Goal: Task Accomplishment & Management: Manage account settings

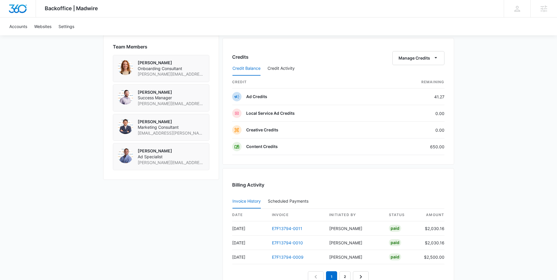
scroll to position [441, 0]
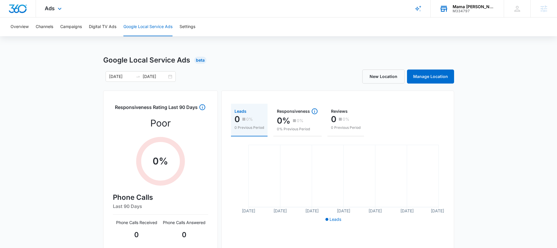
click at [467, 6] on div "Mama Melli Childcare Center" at bounding box center [474, 6] width 43 height 5
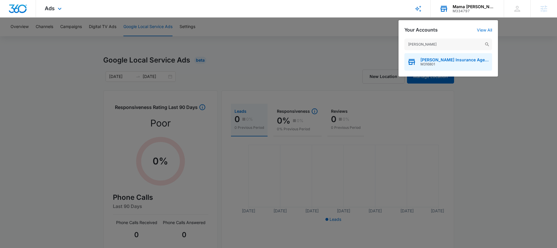
type input "patsel"
click at [442, 61] on span "[PERSON_NAME] Insurance Agency" at bounding box center [455, 60] width 69 height 5
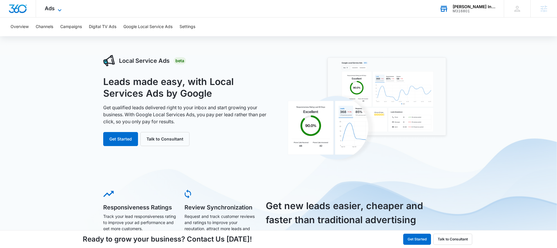
click at [53, 8] on span "Ads" at bounding box center [50, 8] width 10 height 6
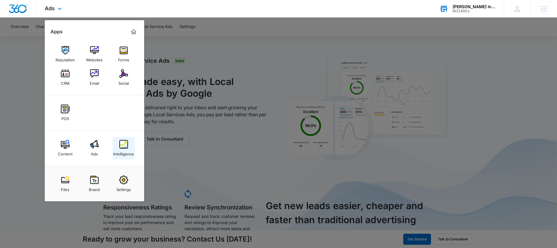
click at [129, 145] on link "Intelligence" at bounding box center [124, 148] width 22 height 22
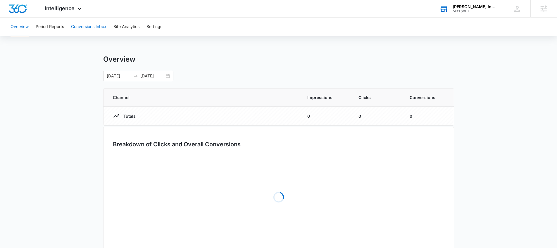
click at [85, 25] on button "Conversions Inbox" at bounding box center [88, 27] width 35 height 19
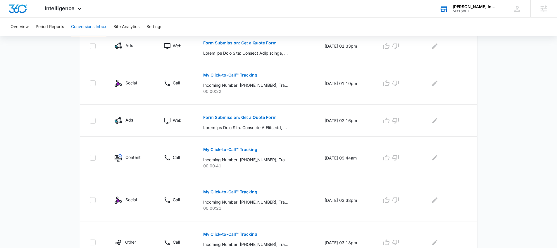
scroll to position [34, 0]
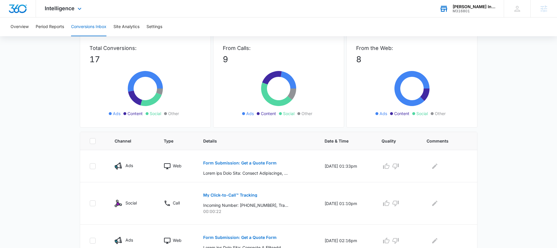
click at [61, 4] on div "Intelligence Apps Reputation Websites Forms CRM Email Social POS Content Ads In…" at bounding box center [64, 8] width 56 height 17
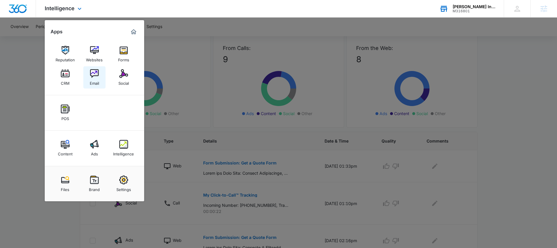
click at [92, 76] on img at bounding box center [94, 73] width 9 height 9
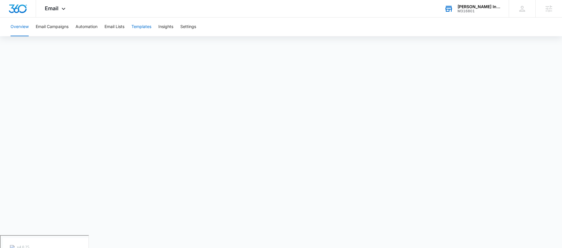
click at [144, 25] on button "Templates" at bounding box center [141, 27] width 20 height 19
click at [85, 28] on button "Automation" at bounding box center [86, 27] width 22 height 19
click at [115, 27] on button "Email Lists" at bounding box center [114, 27] width 20 height 19
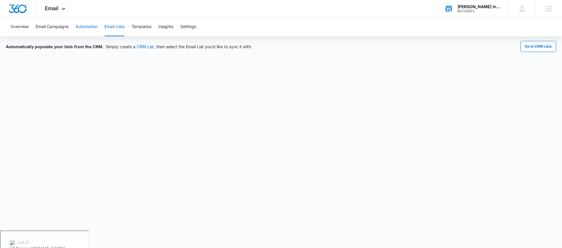
click at [90, 28] on button "Automation" at bounding box center [86, 27] width 22 height 19
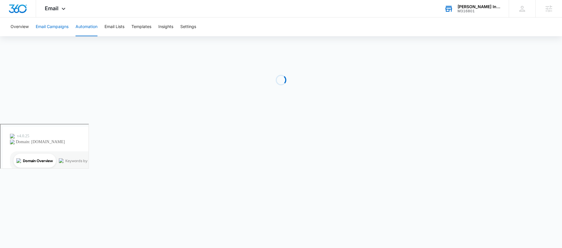
click at [50, 27] on button "Email Campaigns" at bounding box center [52, 27] width 33 height 19
click at [54, 9] on span "Email" at bounding box center [52, 8] width 14 height 6
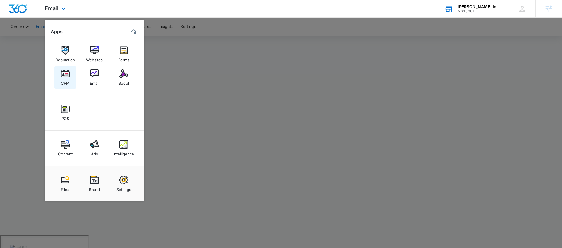
click at [67, 76] on img at bounding box center [65, 73] width 9 height 9
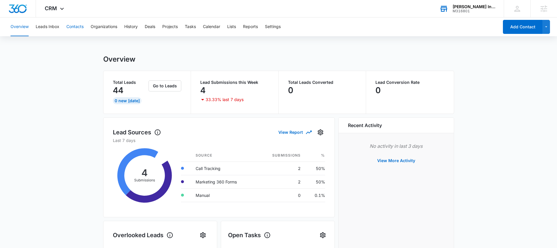
click at [82, 27] on button "Contacts" at bounding box center [74, 27] width 17 height 19
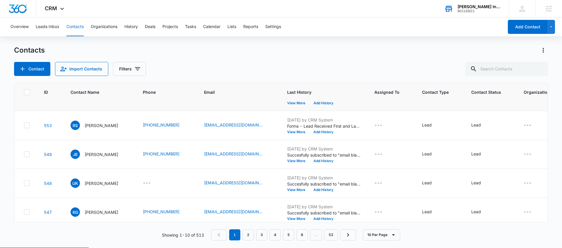
scroll to position [131, 0]
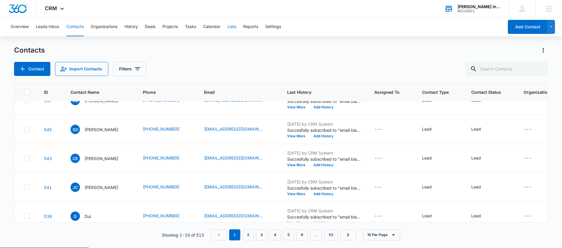
click at [233, 27] on button "Lists" at bounding box center [231, 27] width 9 height 19
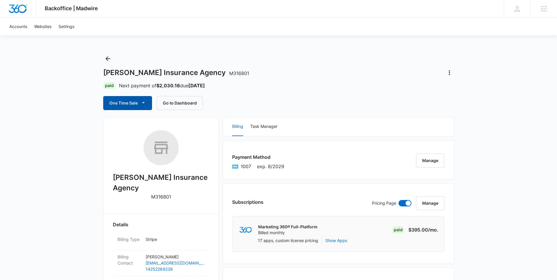
click at [121, 106] on button "One Time Sale" at bounding box center [127, 103] width 49 height 14
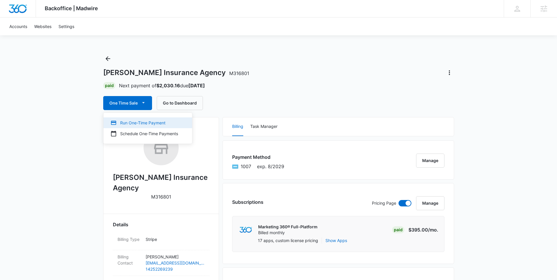
click at [142, 122] on div "Run One-Time Payment" at bounding box center [145, 123] width 68 height 6
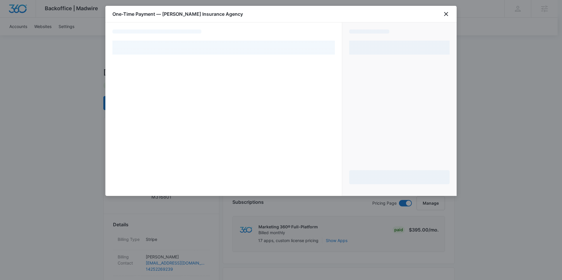
select select "pm_1QRh9DA4n8RTgNjUN07axZco"
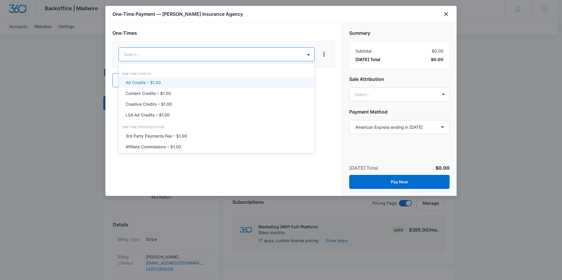
click at [147, 83] on p "Ad Credits – $1.00" at bounding box center [142, 83] width 35 height 6
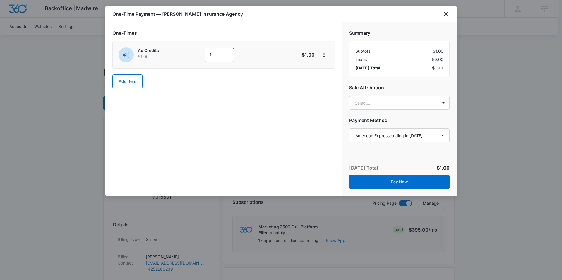
click at [216, 56] on input "1" at bounding box center [218, 55] width 29 height 14
type input "860"
click at [228, 125] on div "One-Times Ad Credits $1.00 860 $860.00 Add Item" at bounding box center [223, 110] width 236 height 174
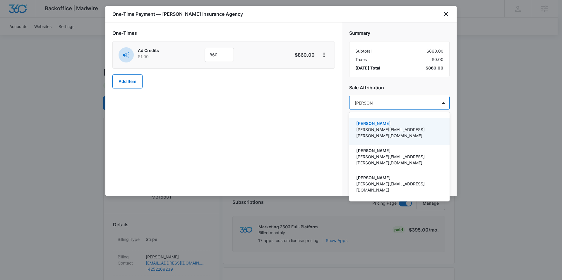
type input "nathan hoo"
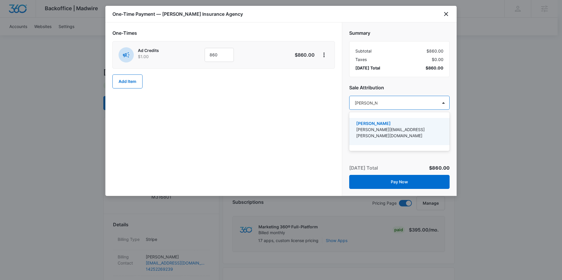
click at [386, 127] on p "[PERSON_NAME][EMAIL_ADDRESS][PERSON_NAME][DOMAIN_NAME]" at bounding box center [398, 133] width 85 height 12
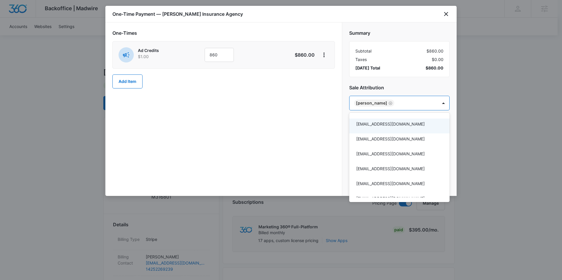
click at [405, 84] on div at bounding box center [281, 140] width 562 height 280
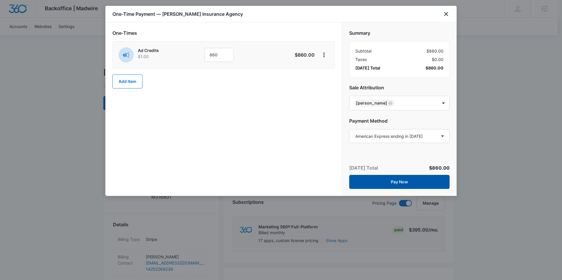
drag, startPoint x: 402, startPoint y: 181, endPoint x: 228, endPoint y: 158, distance: 175.9
click at [228, 158] on div "One-Times Ad Credits $1.00 860 $860.00 Add Item Summary Subtotal $860.00 Taxes …" at bounding box center [280, 110] width 351 height 174
click at [395, 181] on button "Pay Now" at bounding box center [399, 182] width 100 height 14
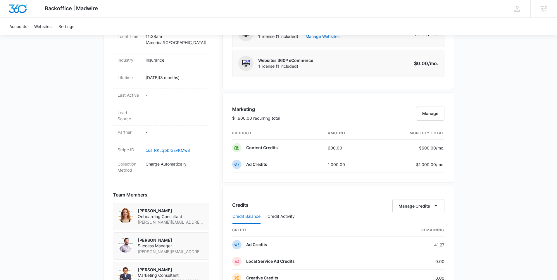
scroll to position [405, 0]
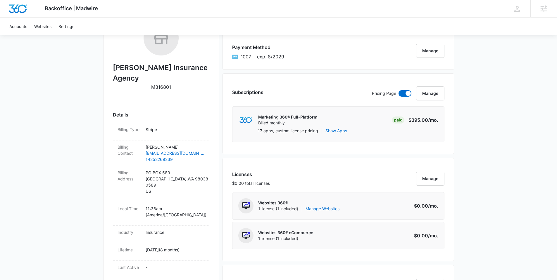
scroll to position [301, 0]
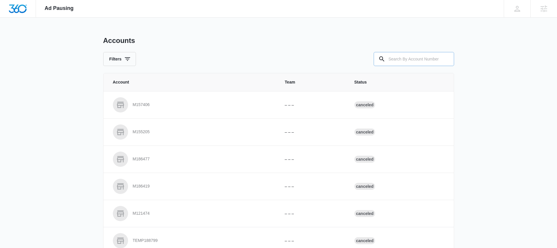
click at [419, 59] on input "text" at bounding box center [414, 59] width 80 height 14
paste input "M316801"
type input "M316801"
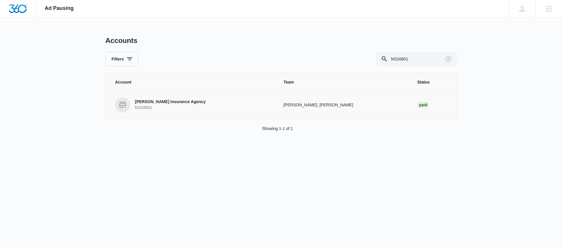
click at [152, 102] on p "Patsel Insurance Agency" at bounding box center [170, 102] width 70 height 6
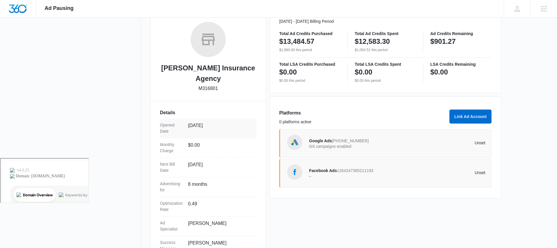
scroll to position [100, 0]
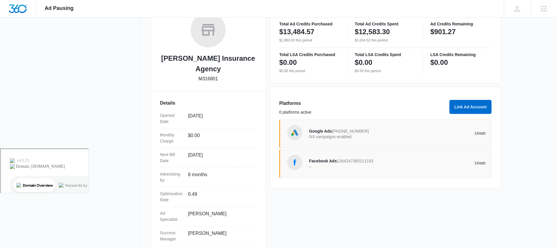
click at [320, 130] on span "Google Ads" at bounding box center [320, 131] width 23 height 5
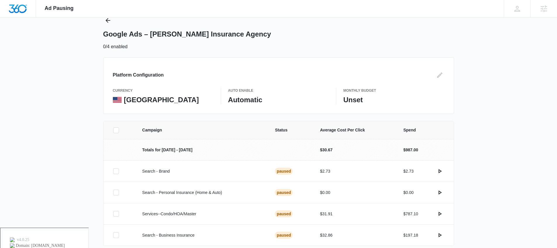
scroll to position [46, 0]
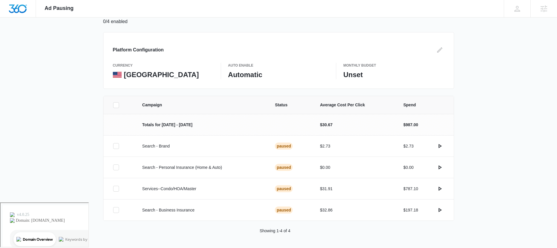
click at [235, 73] on p "Automatic" at bounding box center [278, 74] width 101 height 9
click at [289, 71] on p "Automatic" at bounding box center [278, 74] width 101 height 9
drag, startPoint x: 258, startPoint y: 75, endPoint x: 250, endPoint y: 73, distance: 8.6
click at [258, 75] on p "Automatic" at bounding box center [278, 74] width 101 height 9
click at [440, 189] on icon "actions.activate" at bounding box center [439, 188] width 7 height 7
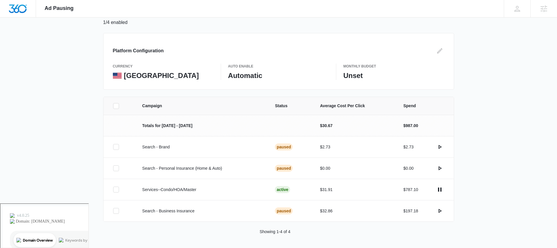
scroll to position [46, 0]
click at [119, 148] on div at bounding box center [116, 146] width 6 height 6
click at [113, 147] on input "checkbox" at bounding box center [113, 146] width 0 height 0
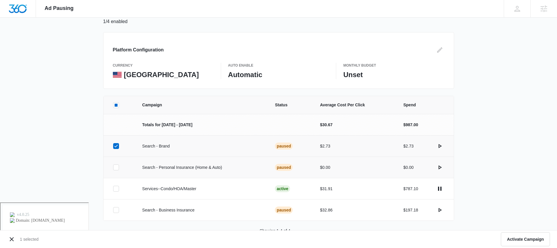
click at [117, 168] on icon at bounding box center [115, 167] width 5 height 5
click at [113, 168] on input "checkbox" at bounding box center [113, 168] width 0 height 0
click at [116, 210] on icon at bounding box center [116, 210] width 4 height 3
click at [113, 210] on input "checkbox" at bounding box center [113, 210] width 0 height 0
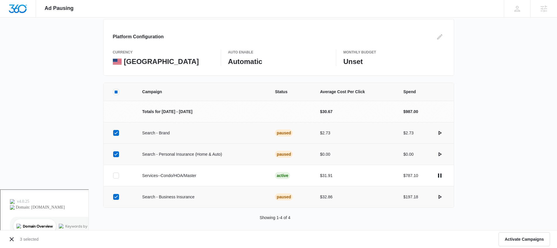
scroll to position [35, 0]
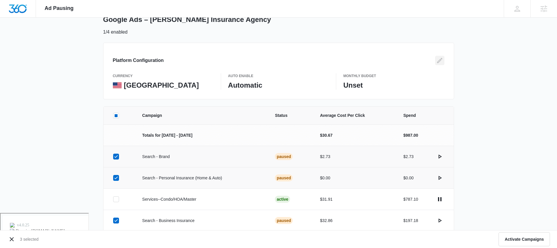
click at [441, 61] on icon "Edit" at bounding box center [439, 60] width 7 height 7
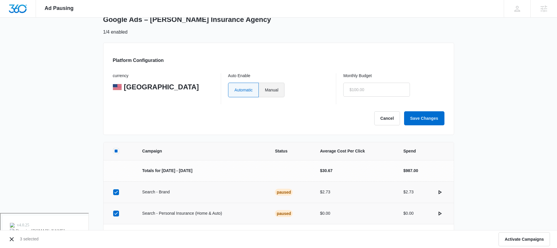
click at [267, 89] on label "Manual" at bounding box center [272, 90] width 26 height 15
click at [265, 90] on input "Manual" at bounding box center [265, 90] width 0 height 0
radio input "true"
click at [410, 120] on button "Save Changes" at bounding box center [424, 118] width 40 height 14
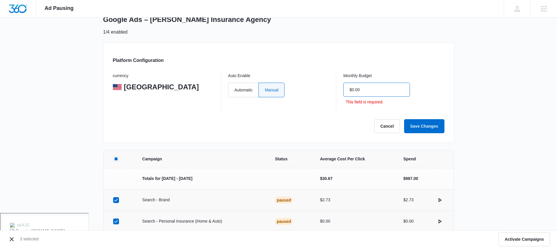
click at [354, 91] on input "$0.00" at bounding box center [376, 90] width 67 height 14
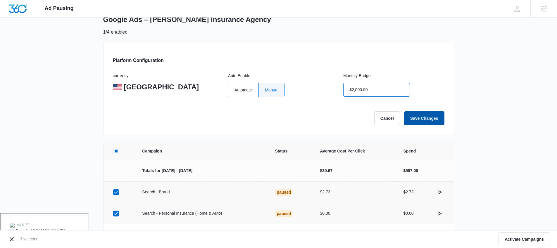
type input "$2,000.00"
click at [431, 120] on button "Save Changes" at bounding box center [424, 118] width 40 height 14
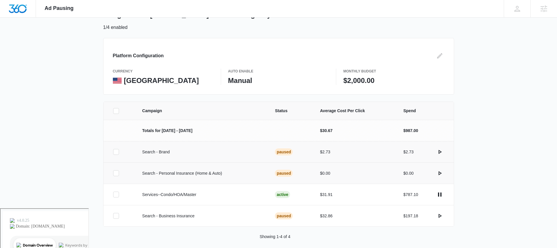
scroll to position [46, 0]
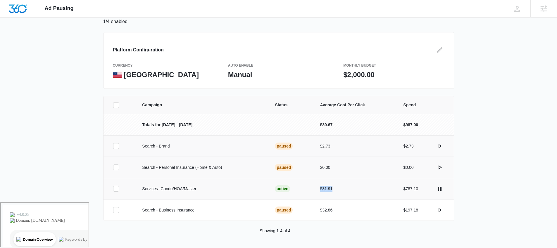
drag, startPoint x: 321, startPoint y: 190, endPoint x: 336, endPoint y: 189, distance: 14.9
click at [336, 189] on p "$31.91" at bounding box center [354, 189] width 69 height 6
